Goal: Task Accomplishment & Management: Use online tool/utility

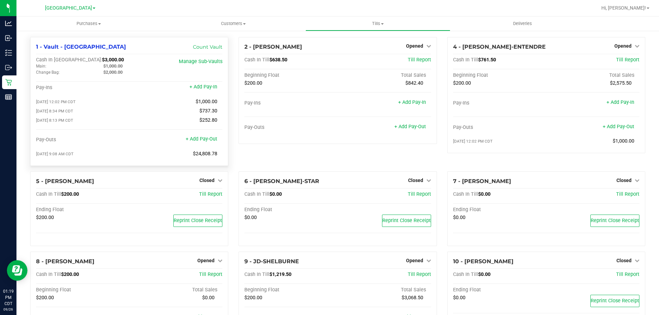
click at [260, 3] on div at bounding box center [360, 7] width 474 height 13
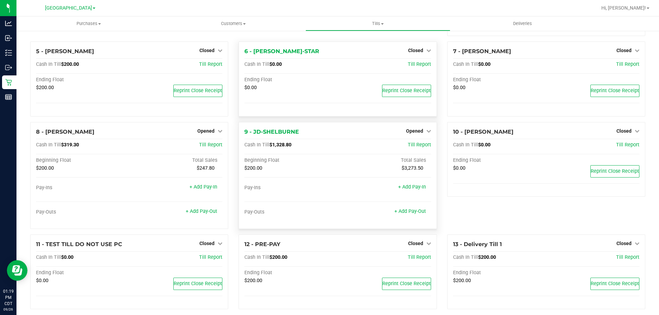
scroll to position [124, 0]
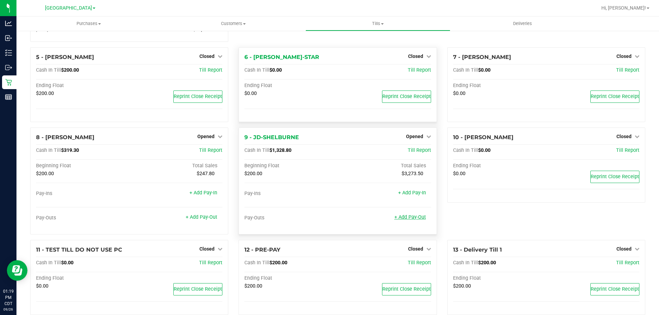
click at [413, 205] on div at bounding box center [337, 202] width 186 height 5
click at [413, 219] on link "+ Add Pay-Out" at bounding box center [410, 217] width 32 height 6
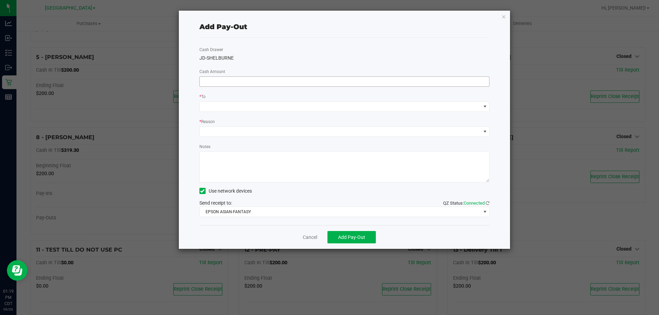
click at [243, 81] on input at bounding box center [344, 82] width 289 height 10
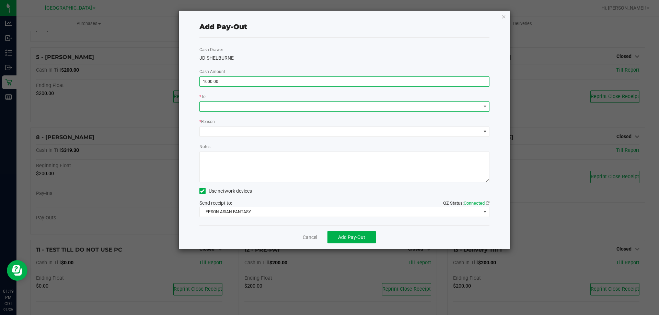
type input "$1,000.00"
click at [249, 109] on span at bounding box center [340, 107] width 281 height 10
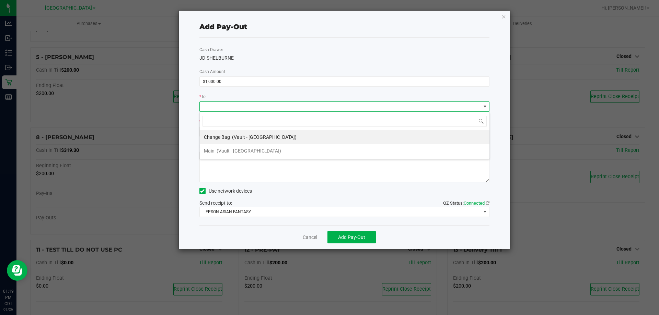
scroll to position [10, 290]
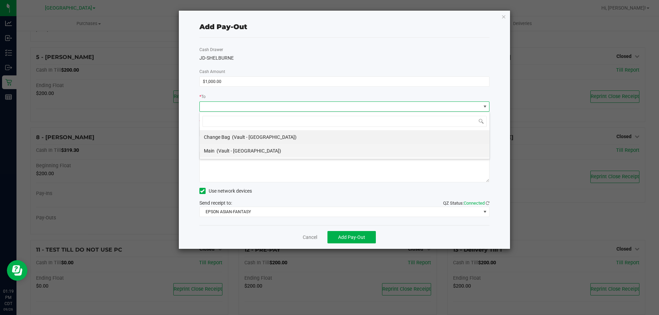
click at [246, 150] on span "(Vault - [GEOGRAPHIC_DATA])" at bounding box center [248, 150] width 64 height 5
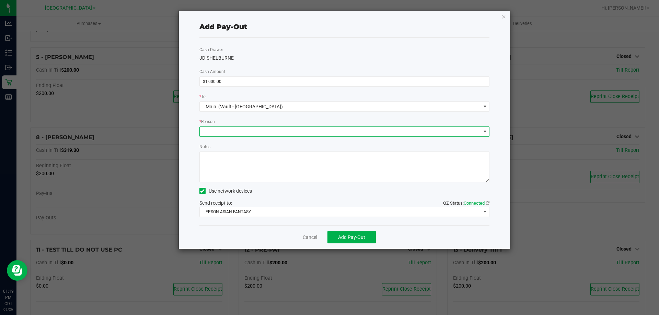
click at [245, 134] on span at bounding box center [340, 132] width 281 height 10
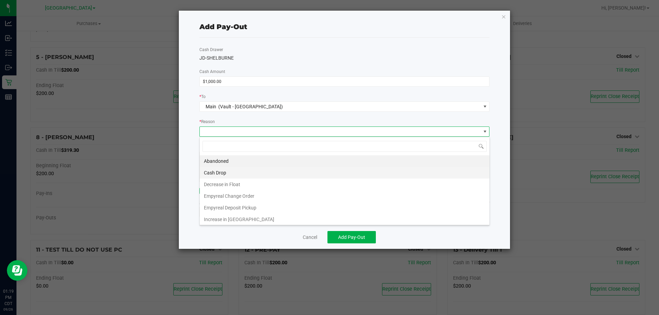
click at [233, 172] on li "Cash Drop" at bounding box center [344, 173] width 289 height 12
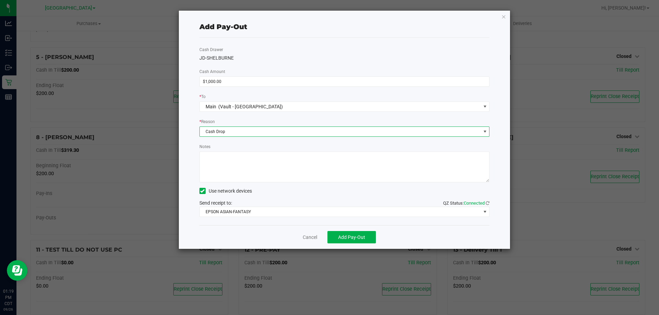
click at [232, 162] on textarea "Notes" at bounding box center [344, 167] width 290 height 31
type textarea "-KA"
click at [362, 240] on span "Add Pay-Out" at bounding box center [351, 237] width 27 height 5
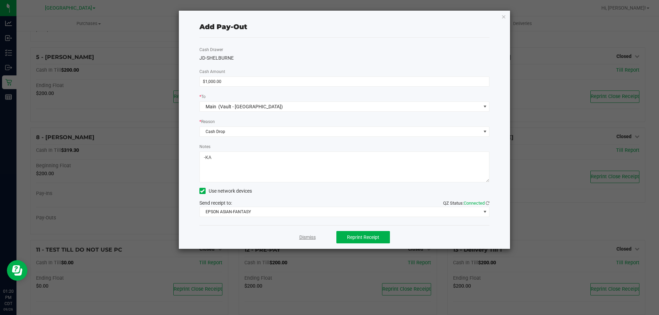
click at [311, 238] on link "Dismiss" at bounding box center [307, 237] width 16 height 7
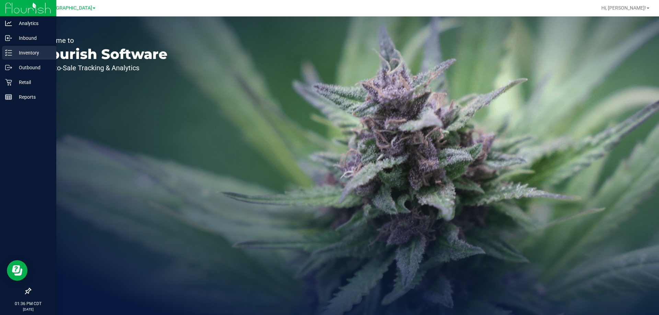
click at [27, 56] on p "Inventory" at bounding box center [32, 53] width 41 height 8
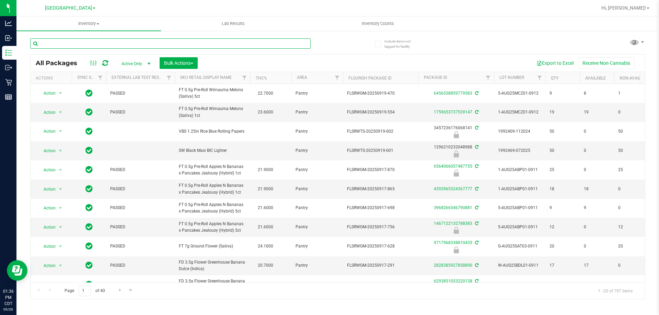
click at [185, 41] on input "text" at bounding box center [170, 43] width 280 height 10
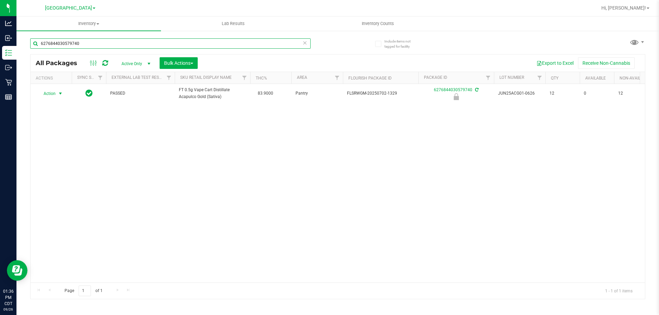
type input "6276844030579740"
click at [47, 96] on span "Action" at bounding box center [46, 94] width 19 height 10
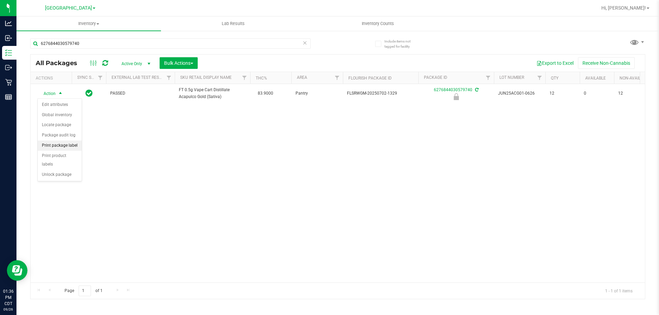
click at [56, 147] on li "Print package label" at bounding box center [60, 146] width 44 height 10
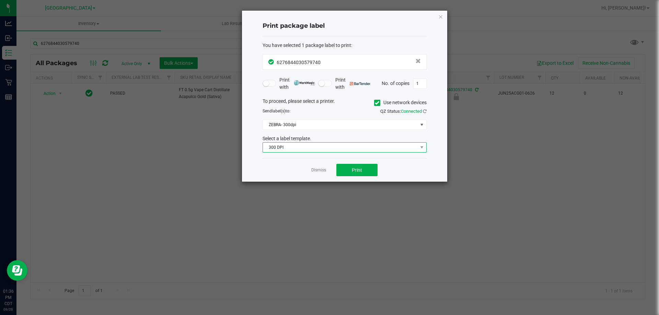
click at [319, 146] on span "300 DPI" at bounding box center [340, 148] width 155 height 10
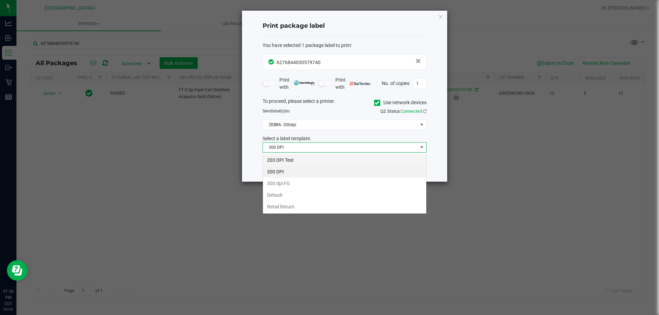
scroll to position [10, 164]
click at [292, 162] on li "203 DPI Test" at bounding box center [344, 160] width 163 height 12
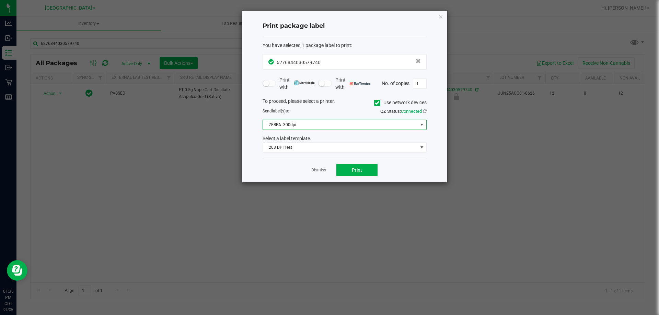
click at [295, 122] on span "ZEBRA- 300dpi" at bounding box center [340, 125] width 155 height 10
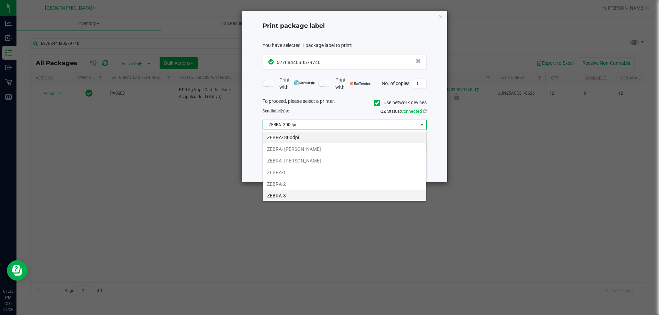
click at [283, 197] on li "ZEBRA-3" at bounding box center [344, 196] width 163 height 12
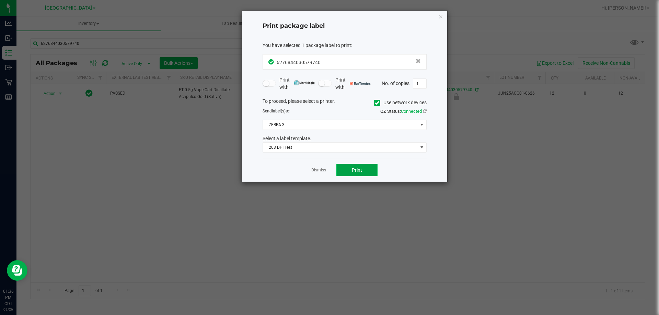
click at [363, 170] on button "Print" at bounding box center [356, 170] width 41 height 12
